Goal: Task Accomplishment & Management: Use online tool/utility

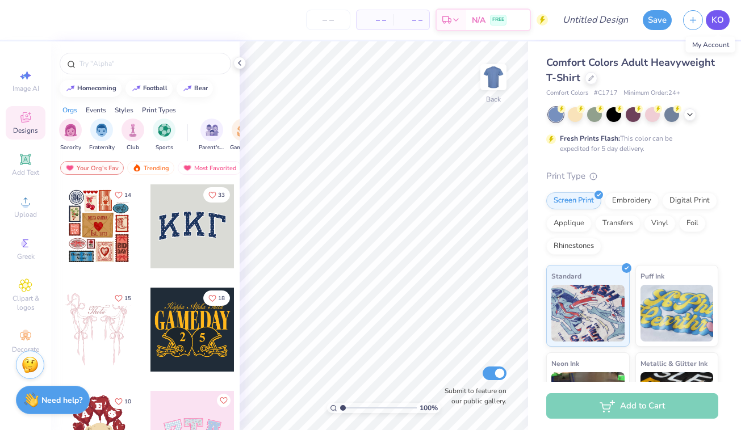
click at [718, 14] on span "KO" at bounding box center [717, 20] width 12 height 13
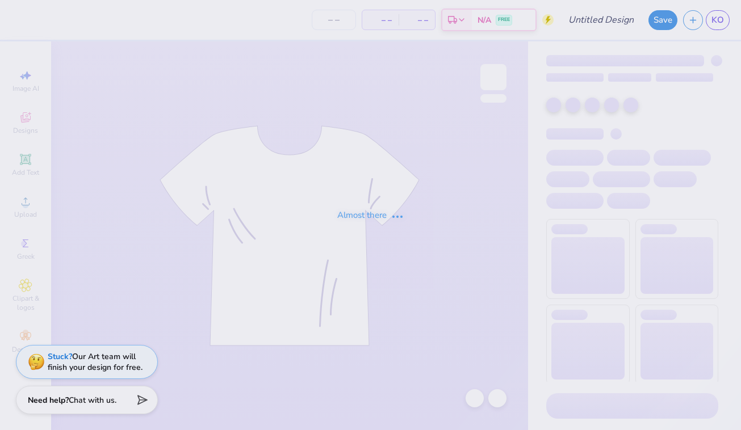
type input "5k"
type input "150"
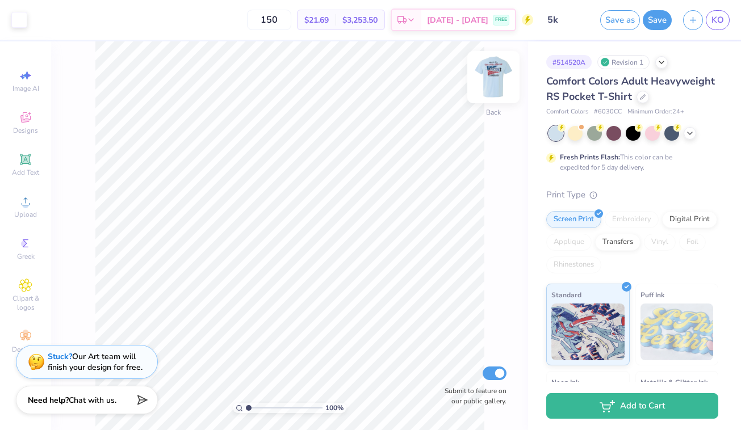
click at [495, 75] on img at bounding box center [492, 76] width 45 height 45
click at [35, 128] on span "Designs" at bounding box center [25, 130] width 25 height 9
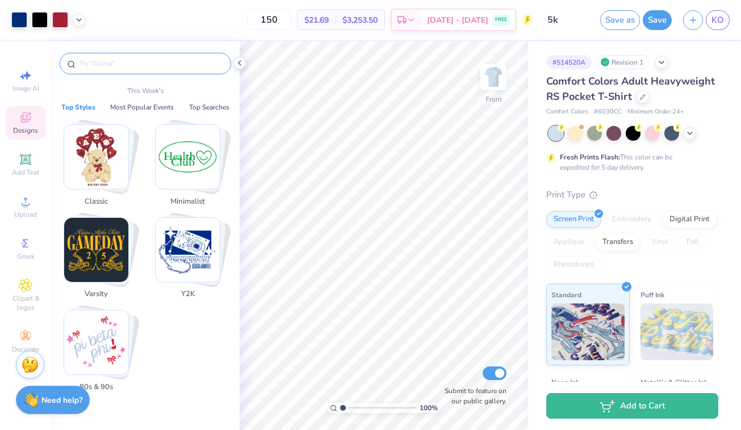
click at [128, 62] on input "text" at bounding box center [150, 63] width 145 height 11
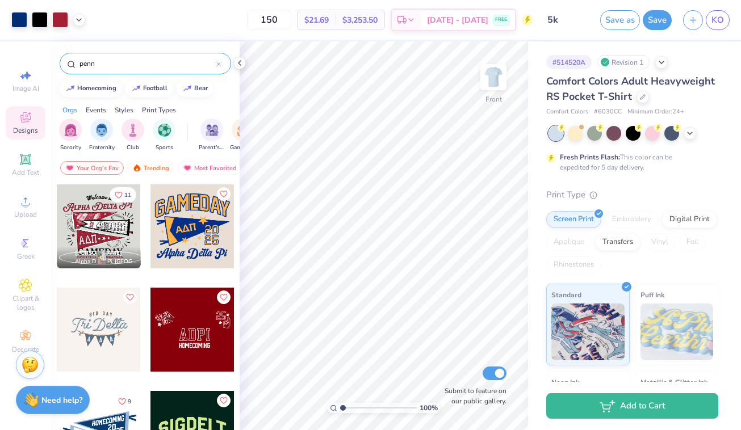
type input "penn"
click at [91, 233] on div at bounding box center [99, 226] width 84 height 84
type input "15.25"
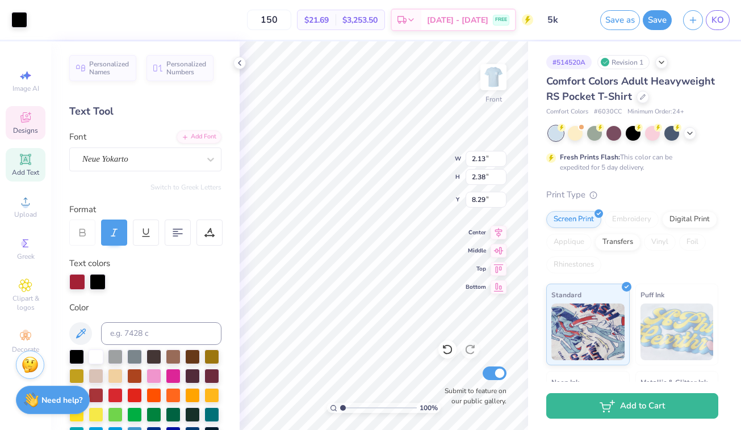
type input "8.29"
type input "12.63"
type input "11.32"
type input "3.00"
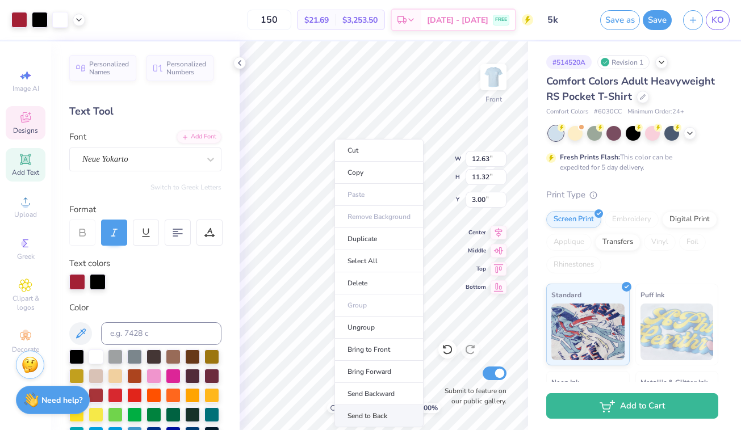
click at [381, 412] on li "Send to Back" at bounding box center [378, 416] width 89 height 22
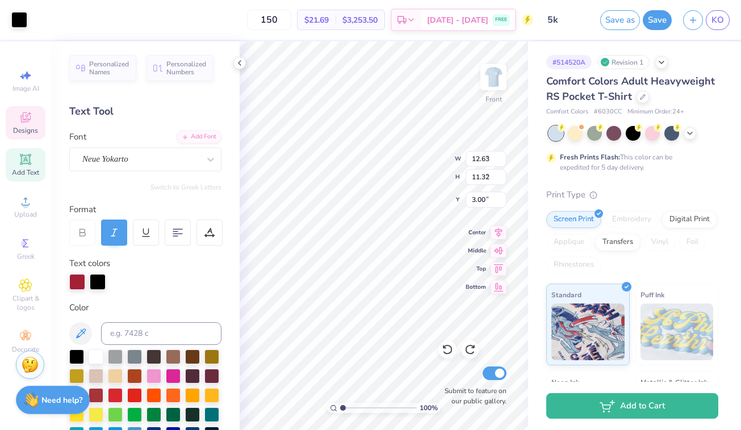
type input "2.13"
type input "2.38"
type input "8.30"
type input "12.63"
type input "11.32"
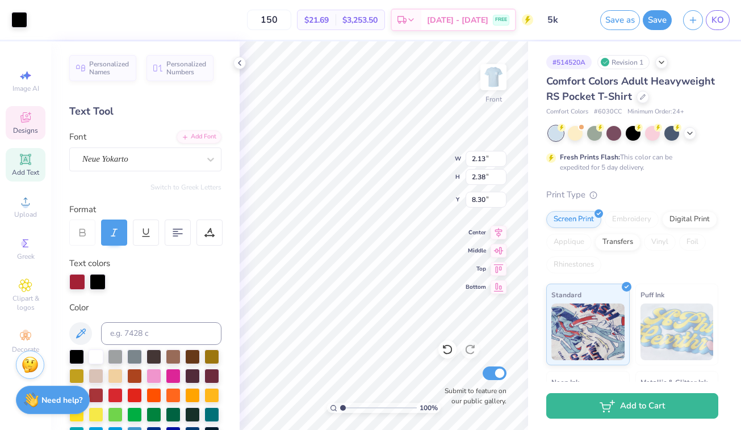
type input "3.00"
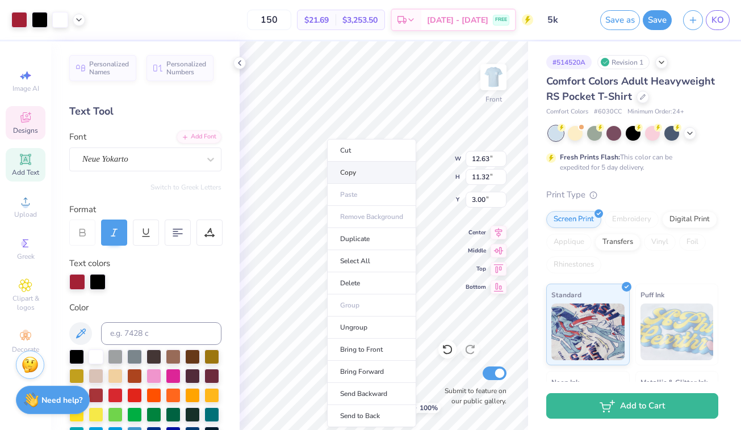
type input "2.13"
type input "2.38"
type input "8.30"
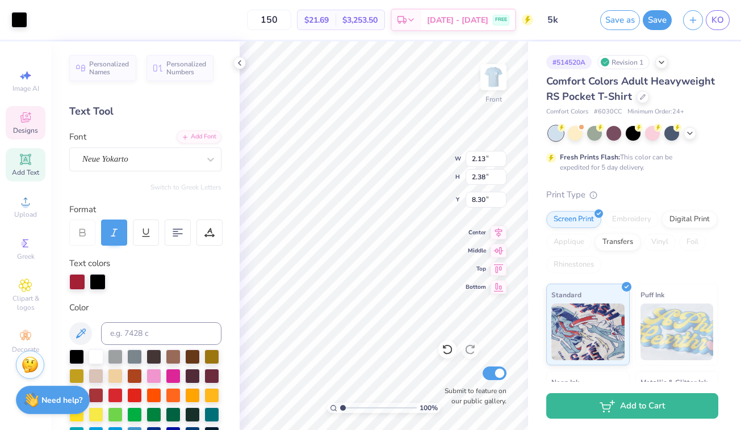
type input "12.63"
type input "11.32"
type input "3.00"
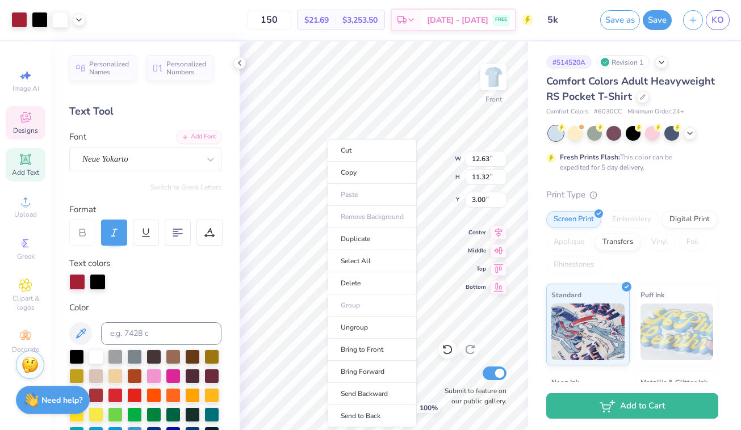
type input "2.13"
type input "2.38"
click at [368, 415] on li "Send to Back" at bounding box center [367, 416] width 89 height 22
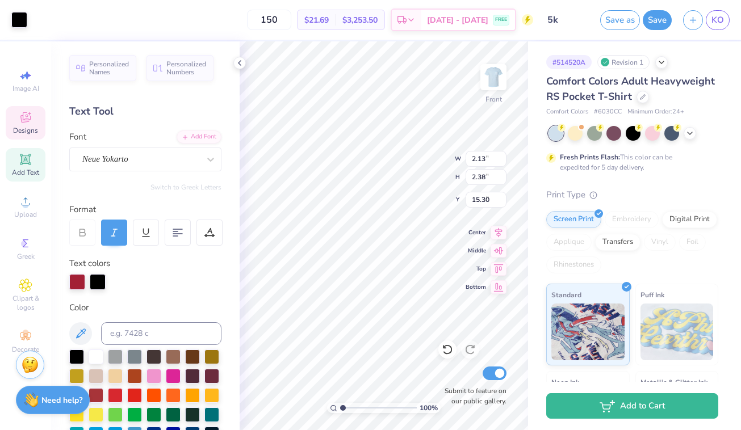
type input "8.05"
type input "0.49"
type input "0.53"
type input "22.66"
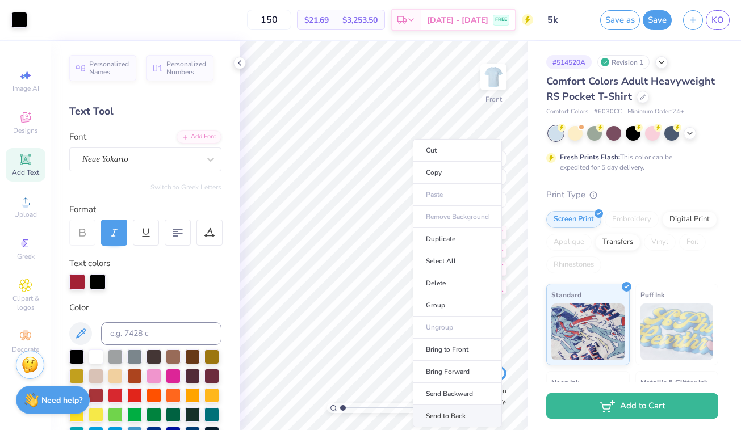
click at [451, 413] on li "Send to Back" at bounding box center [457, 416] width 89 height 22
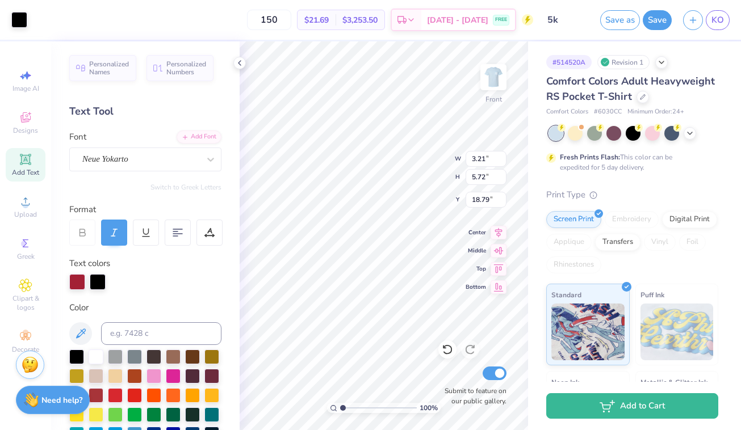
type input "6.38"
type input "5.70"
type input "9.78"
type input "10.77"
type input "11.53"
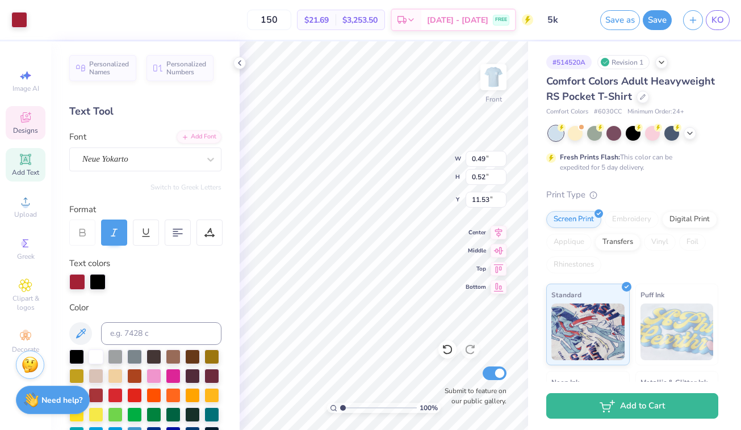
type input "0.61"
type input "0.58"
type input "11.53"
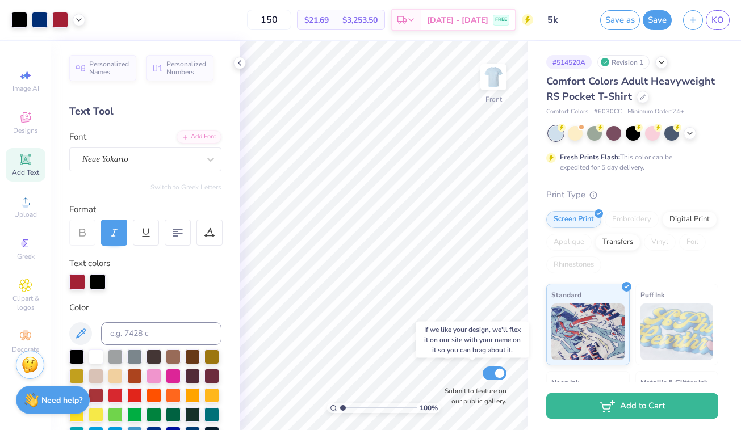
click at [450, 373] on div "100 % Front Submit to feature on our public gallery." at bounding box center [383, 235] width 288 height 389
click at [450, 379] on div "100 % Front Submit to feature on our public gallery." at bounding box center [383, 235] width 288 height 389
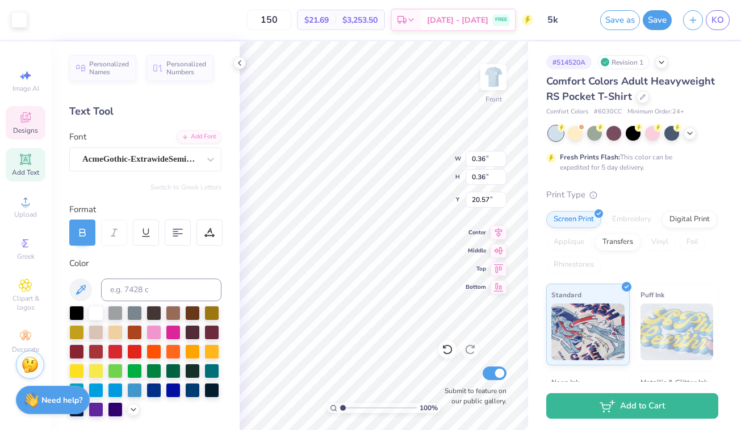
type input "7.53"
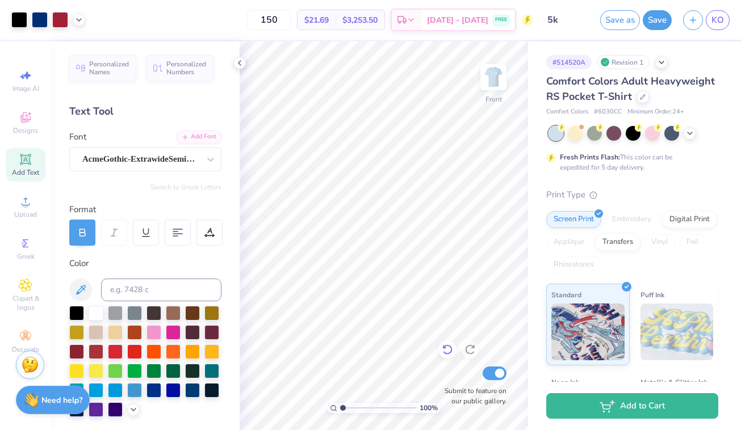
click at [456, 350] on div "100 % Front Submit to feature on our public gallery." at bounding box center [383, 235] width 288 height 389
click at [280, 20] on input "150" at bounding box center [269, 20] width 44 height 20
type input "102"
click at [237, 67] on icon at bounding box center [239, 62] width 9 height 9
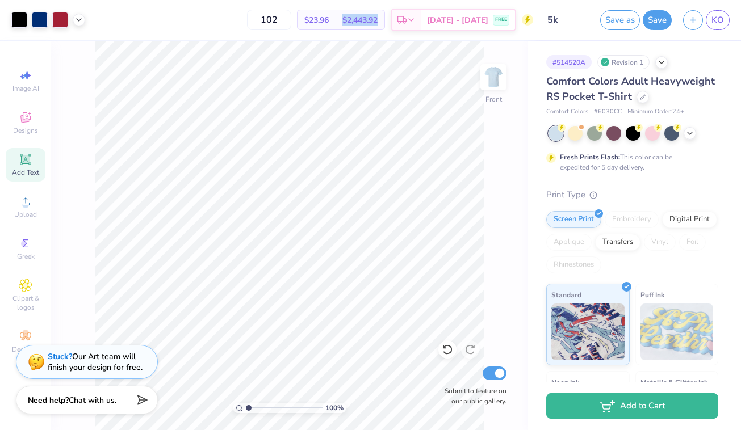
drag, startPoint x: 359, startPoint y: 20, endPoint x: 397, endPoint y: 21, distance: 38.0
click at [384, 20] on div "$2,443.92 Total" at bounding box center [359, 19] width 49 height 19
copy span "$2,443.92"
click at [494, 86] on img at bounding box center [492, 76] width 45 height 45
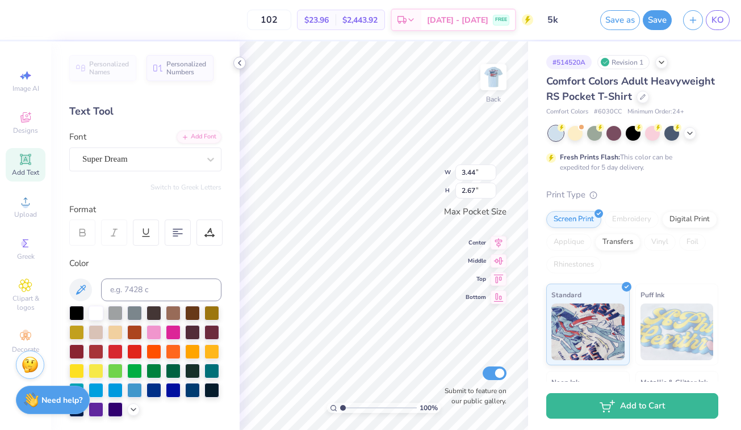
click at [237, 63] on icon at bounding box center [239, 62] width 9 height 9
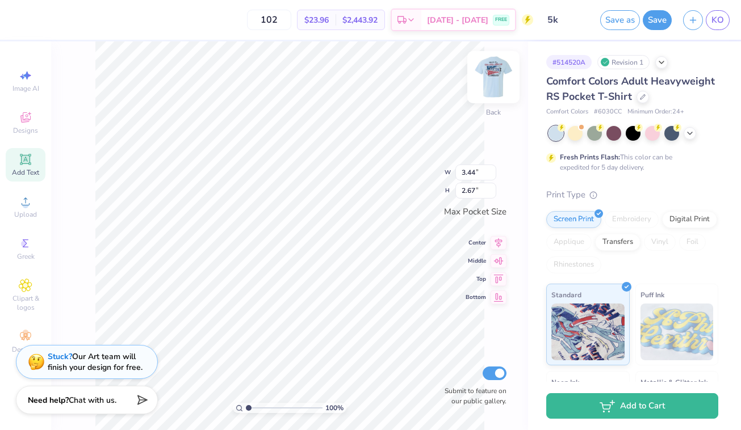
click at [489, 75] on img at bounding box center [492, 76] width 45 height 45
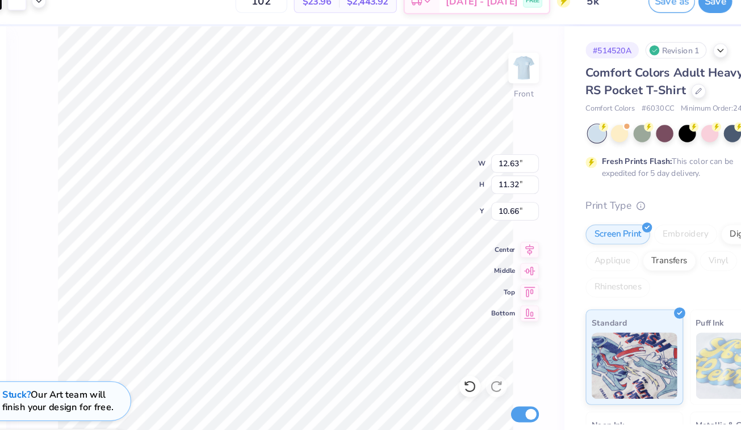
type input "10.66"
type input "6.41"
type input "1.96"
type input "7.89"
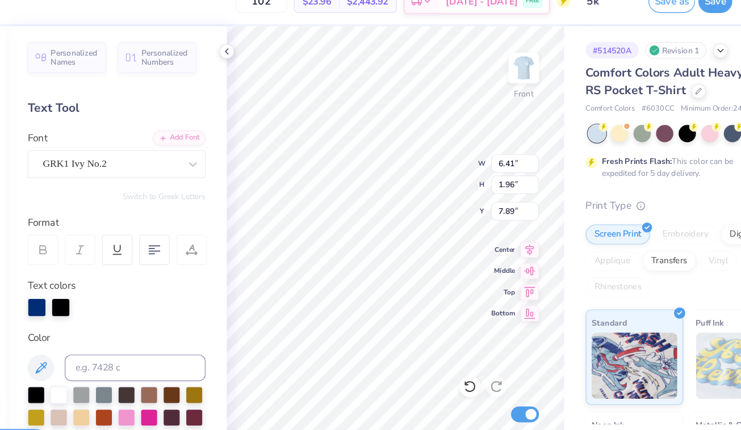
type input "5.67"
type input "1.74"
type input "8.05"
type input "12.63"
type input "11.32"
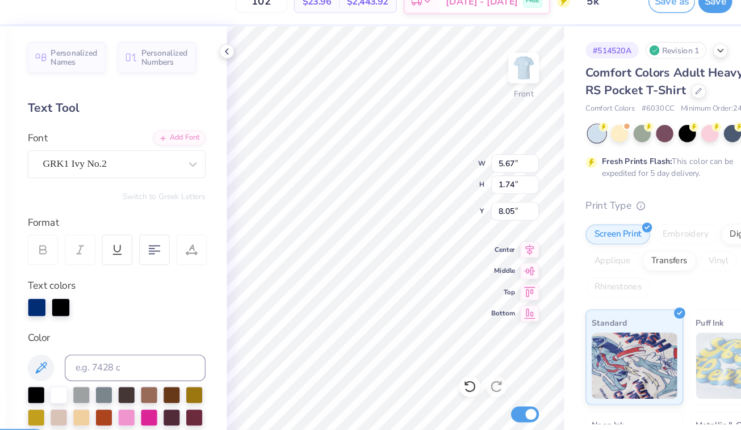
type input "10.66"
type input "6.41"
type input "1.96"
type input "19.21"
type input "3.00"
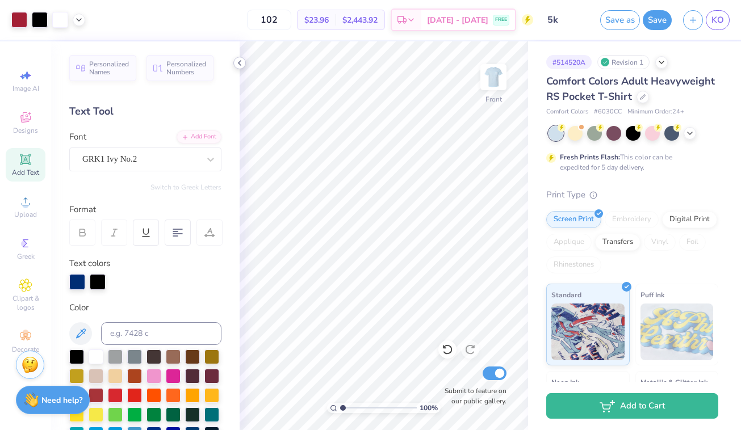
click at [241, 64] on icon at bounding box center [239, 62] width 9 height 9
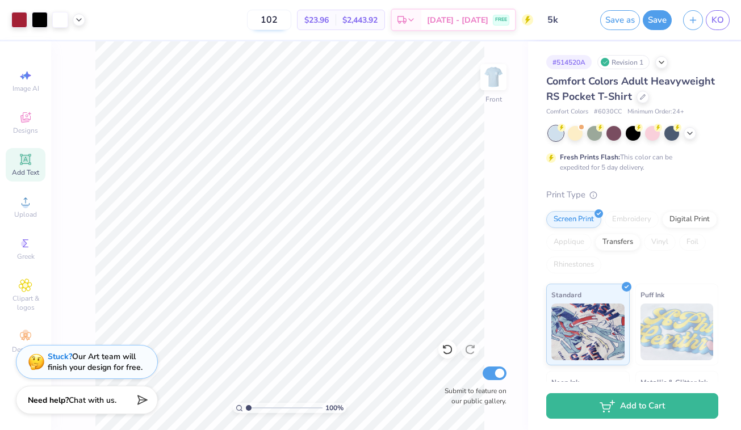
click at [289, 23] on input "102" at bounding box center [269, 20] width 44 height 20
type input "102"
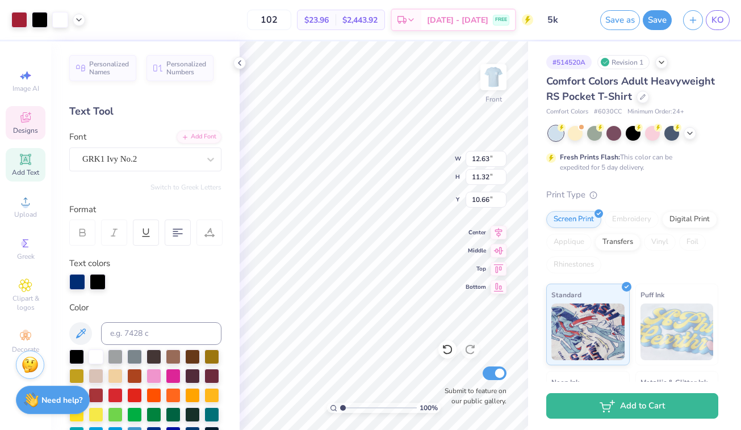
type input "6.41"
type input "1.96"
type input "15.60"
type input "7.89"
click at [241, 62] on icon at bounding box center [239, 62] width 9 height 9
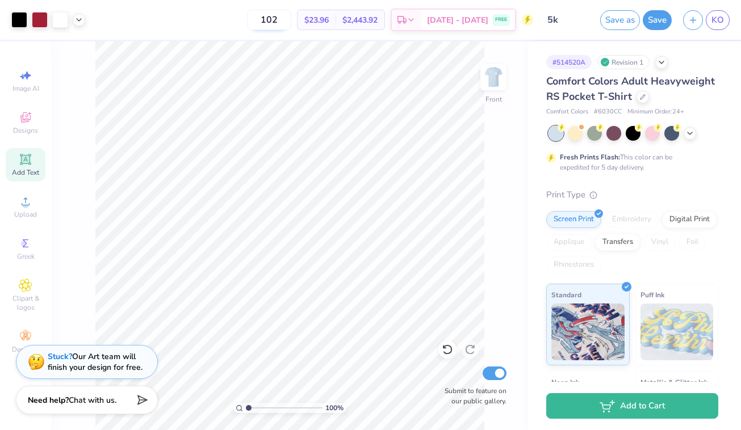
click at [291, 17] on input "102" at bounding box center [269, 20] width 44 height 20
type input "52"
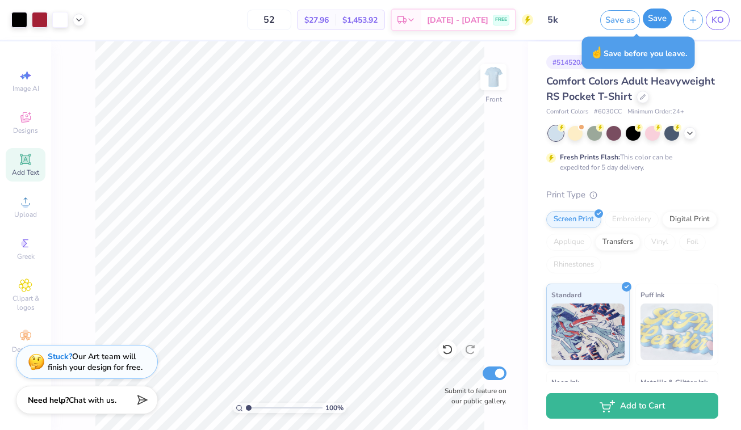
click at [658, 20] on button "Save" at bounding box center [656, 19] width 29 height 20
